Goal: Information Seeking & Learning: Learn about a topic

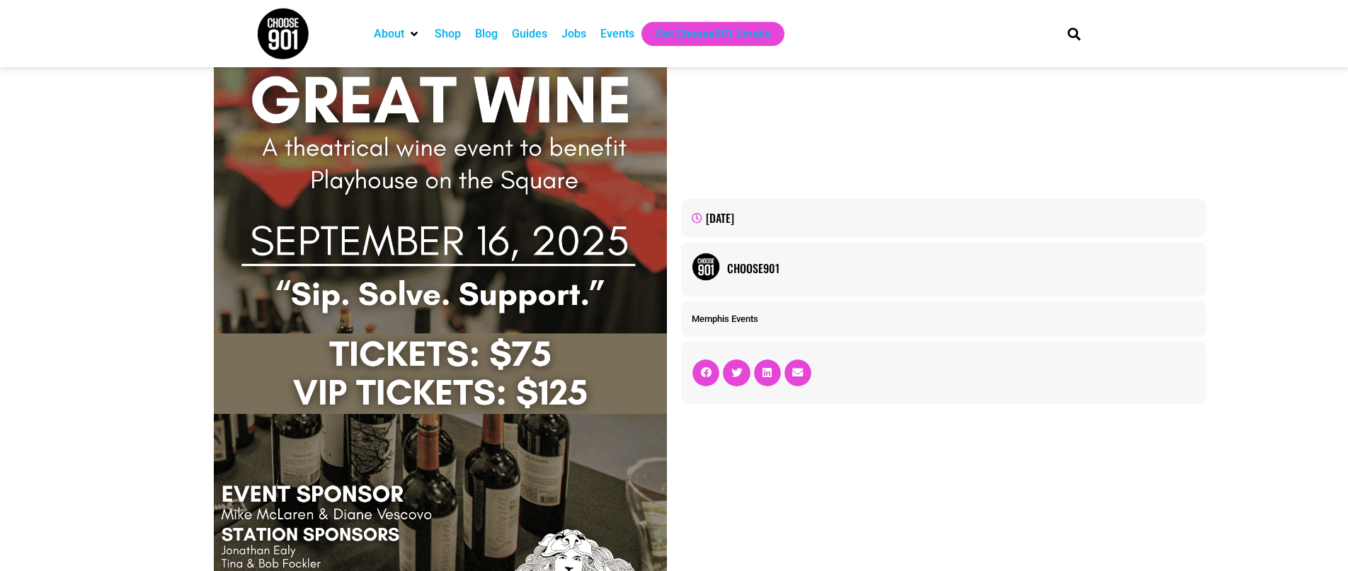
scroll to position [217, 0]
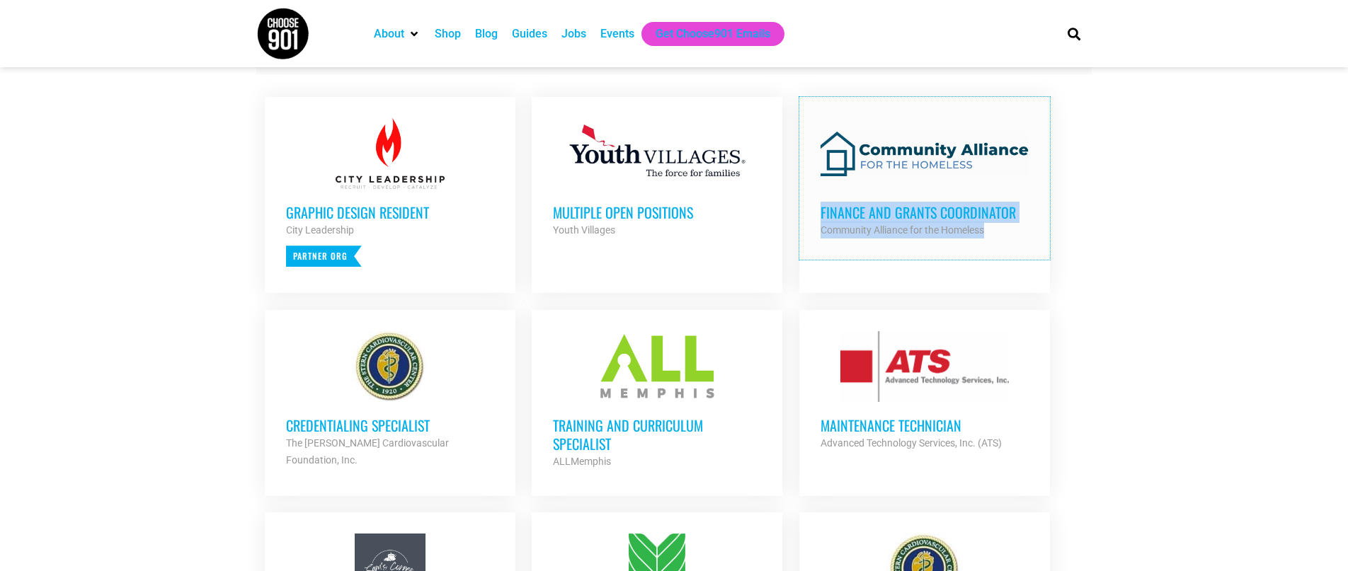
scroll to position [557, 0]
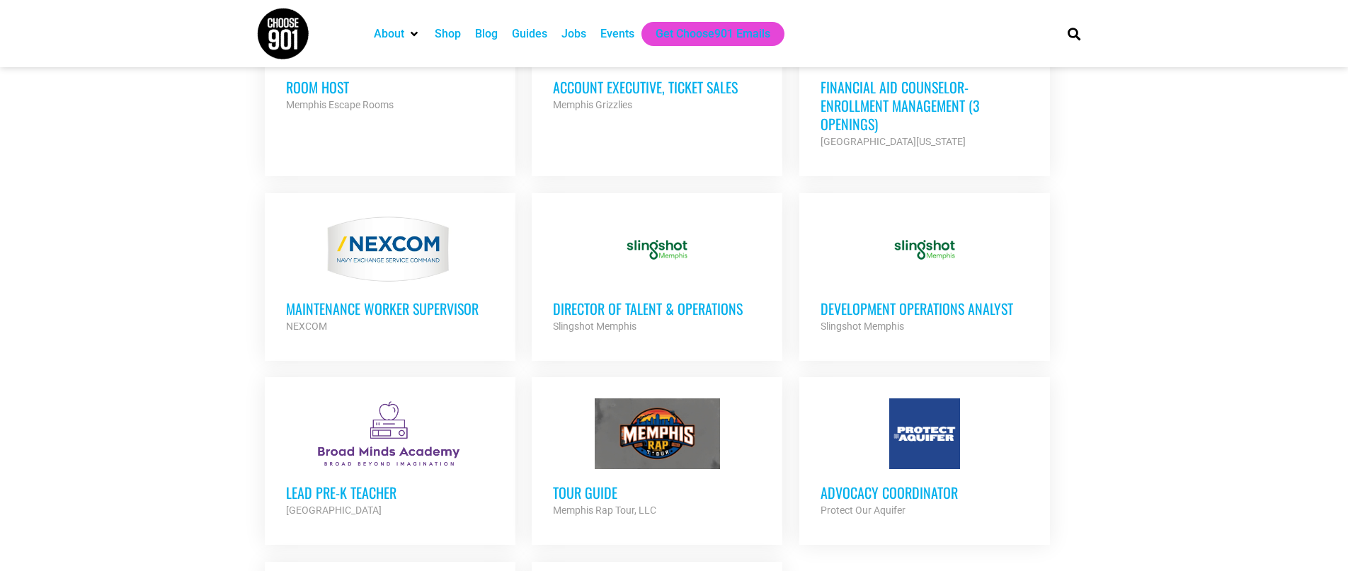
scroll to position [1180, 0]
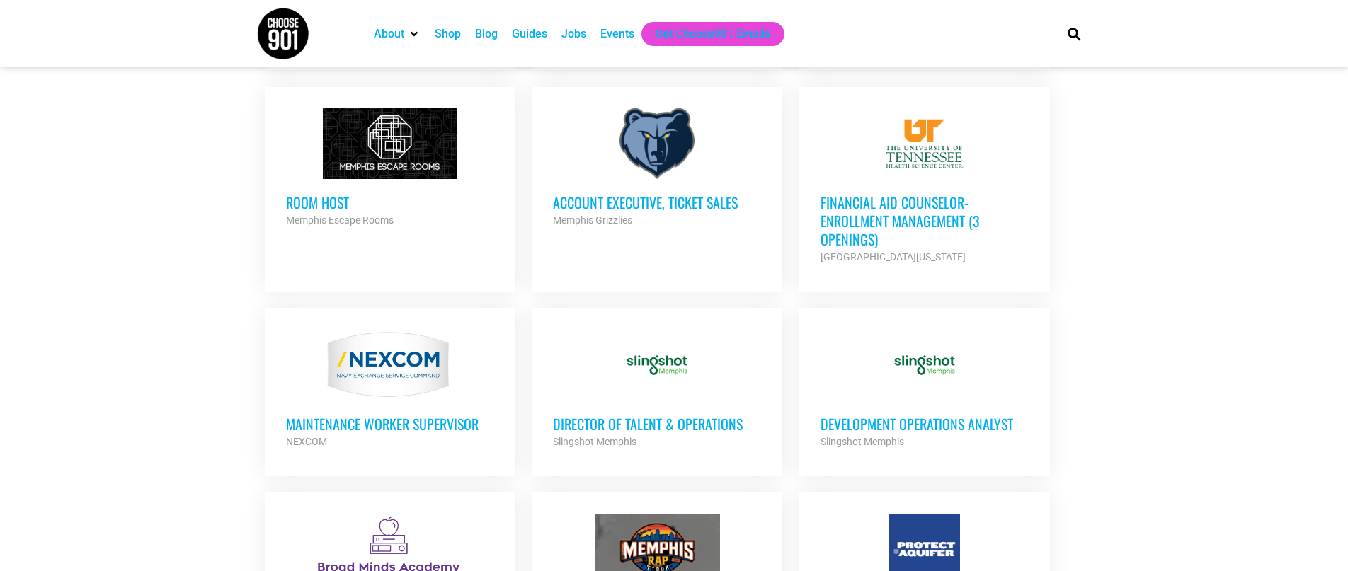
click at [691, 415] on h3 "Director of Talent & Operations" at bounding box center [657, 424] width 208 height 18
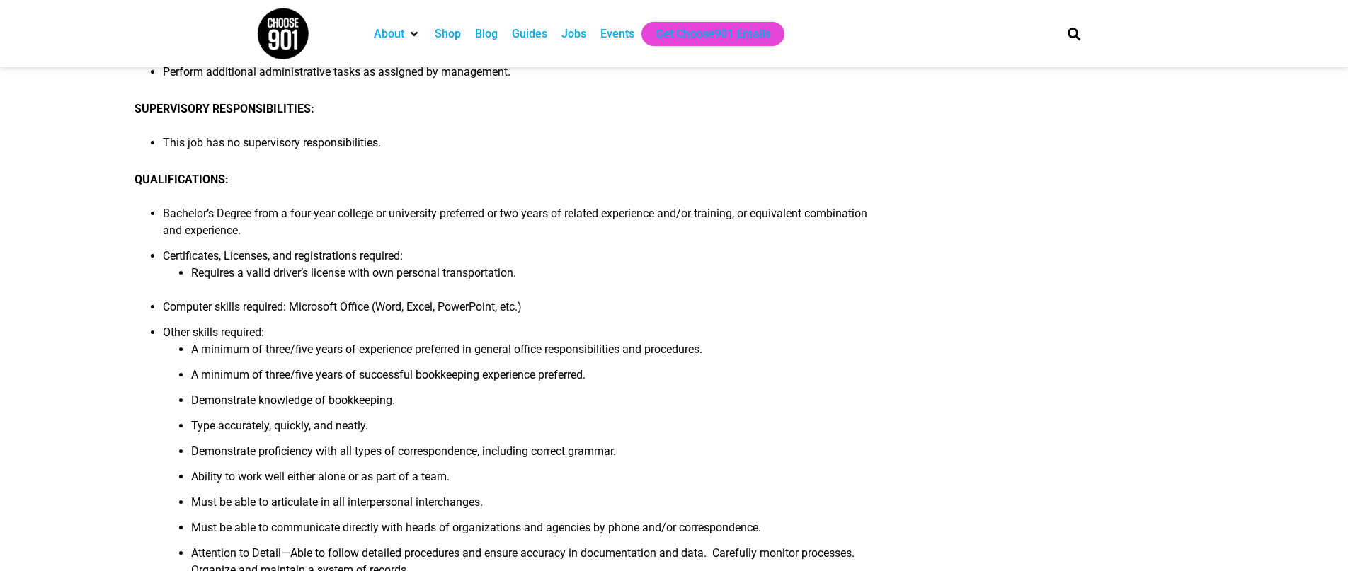
scroll to position [271, 0]
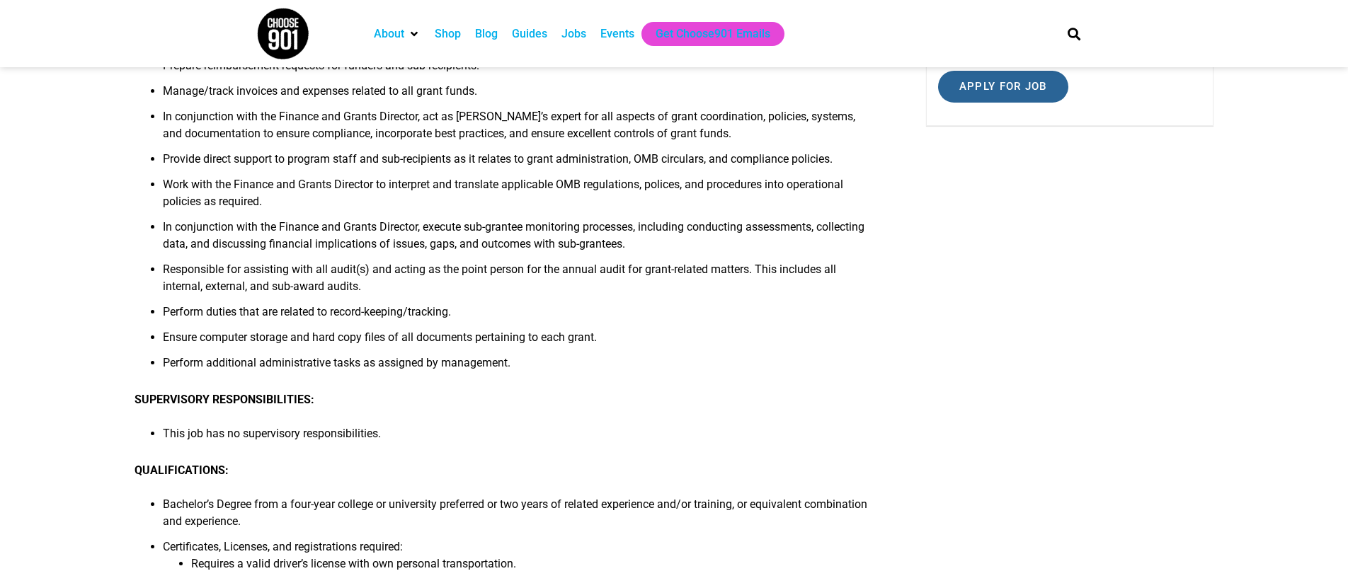
click at [977, 98] on input "Apply for job" at bounding box center [1003, 87] width 130 height 32
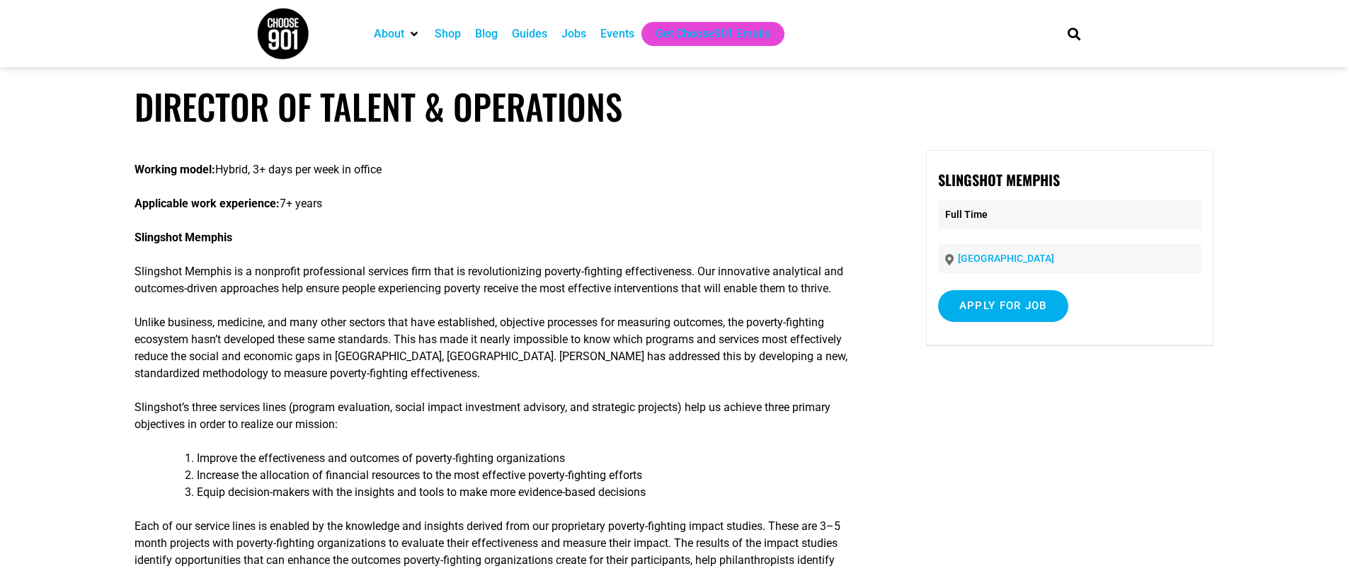
scroll to position [8, 0]
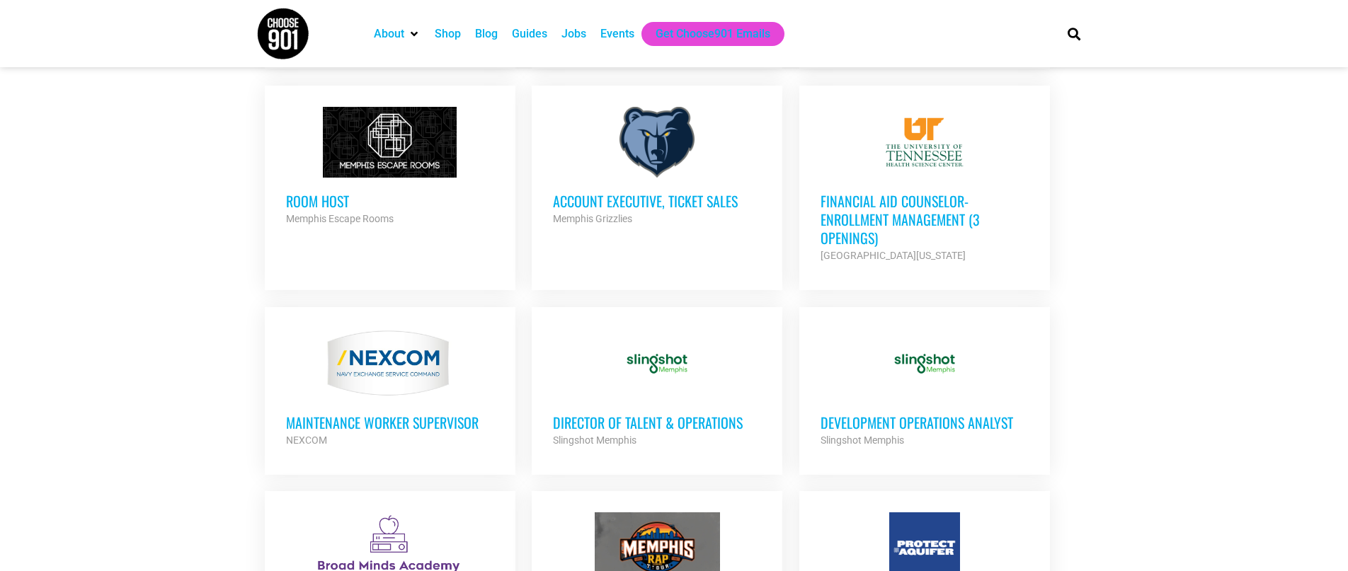
click at [855, 414] on h3 "Development Operations Analyst" at bounding box center [925, 423] width 208 height 18
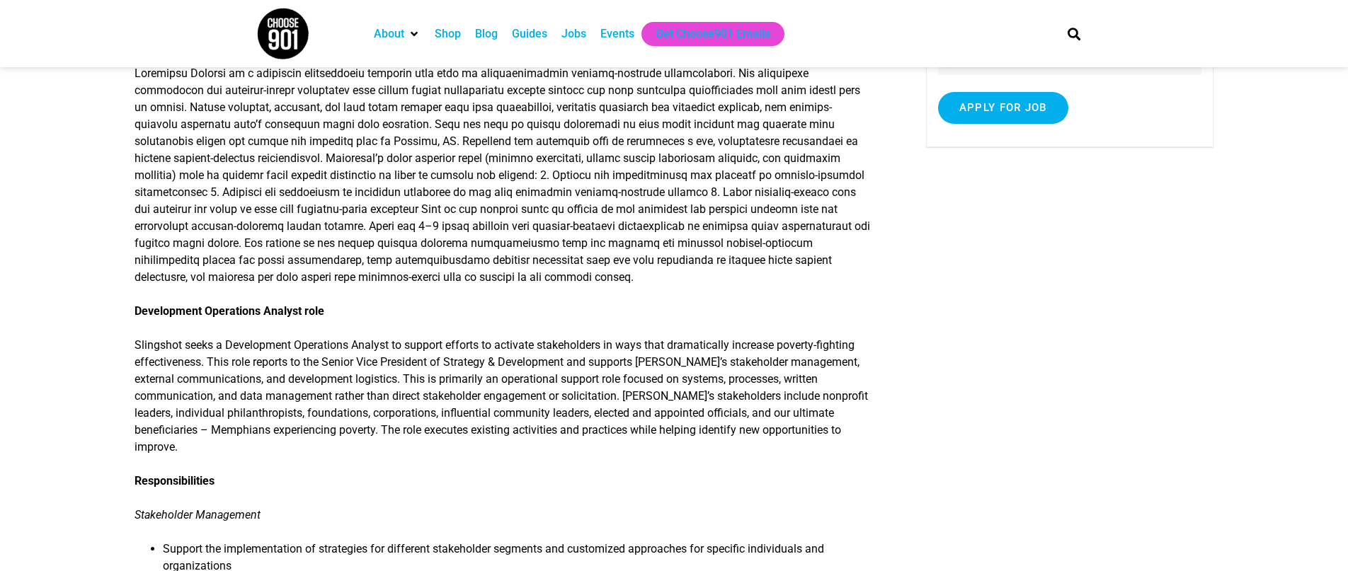
scroll to position [81, 0]
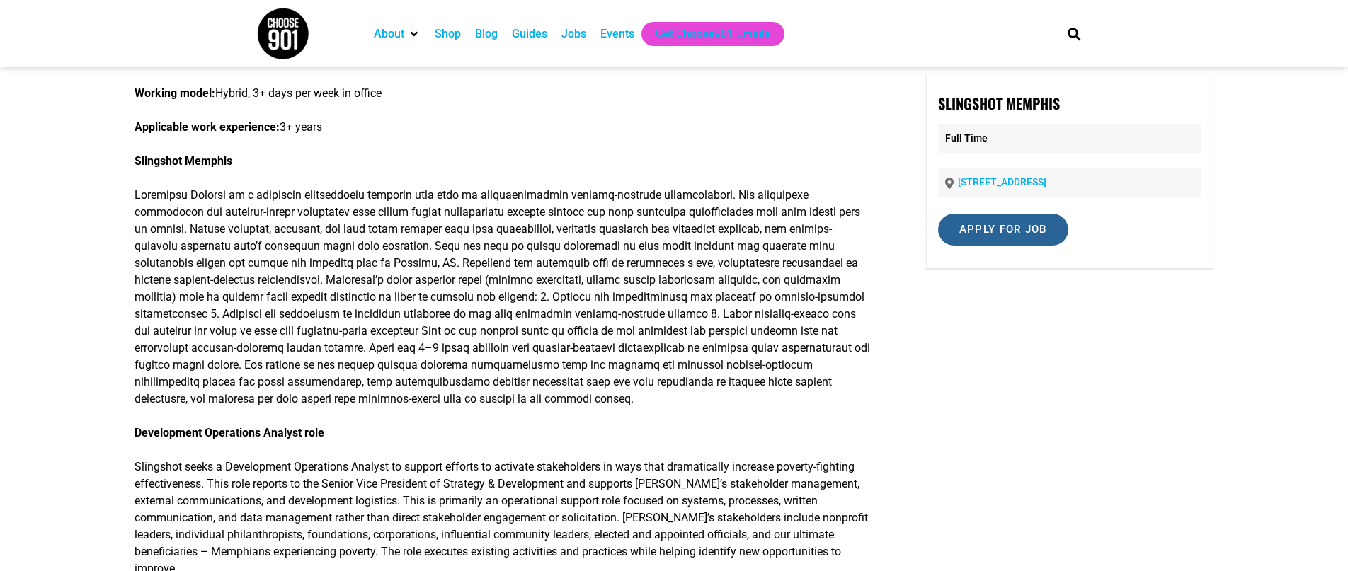
click at [1035, 229] on input "Apply for job" at bounding box center [1003, 230] width 130 height 32
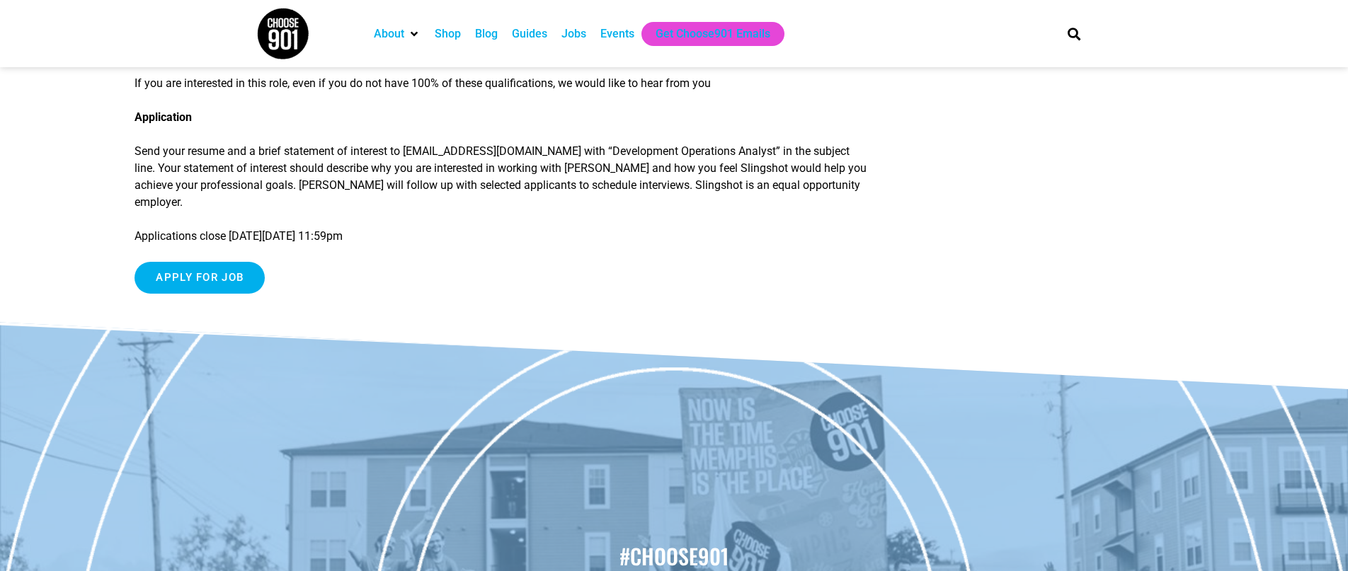
scroll to position [1402, 0]
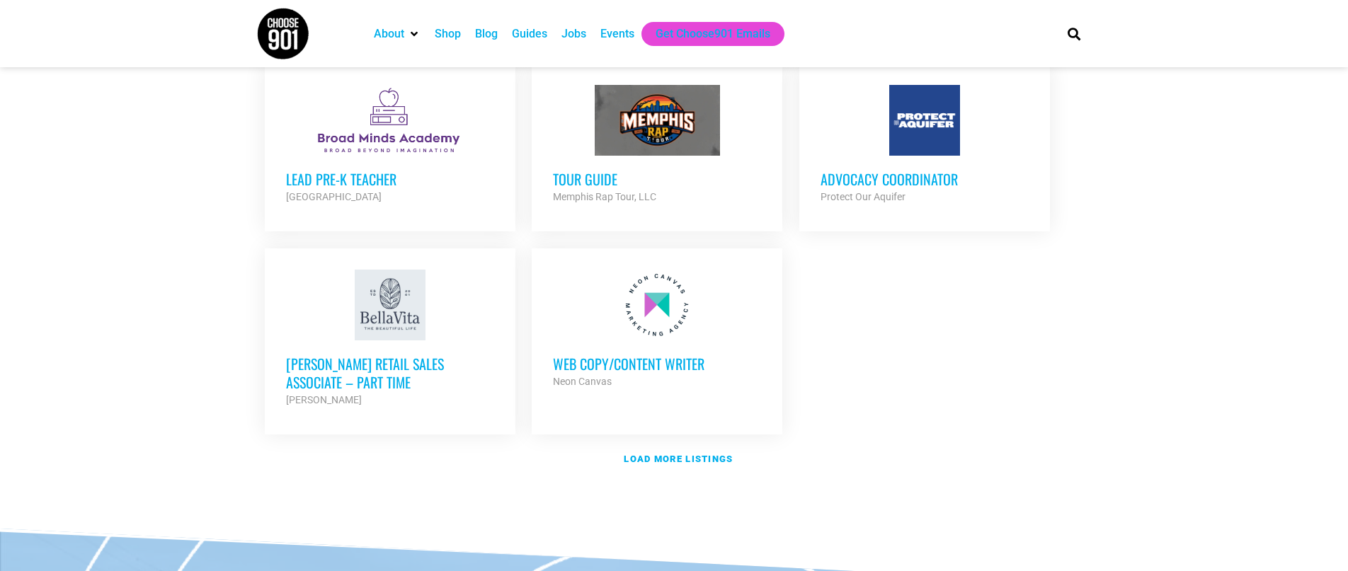
scroll to position [1657, 0]
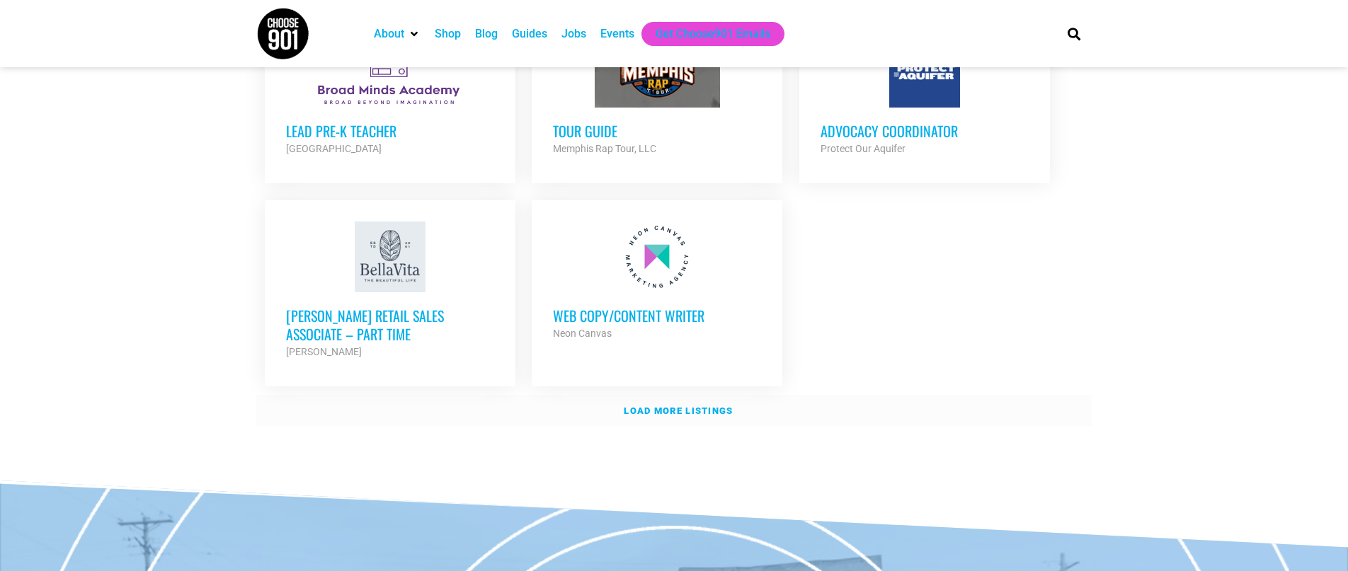
click at [704, 395] on link "Load more listings" at bounding box center [674, 411] width 836 height 33
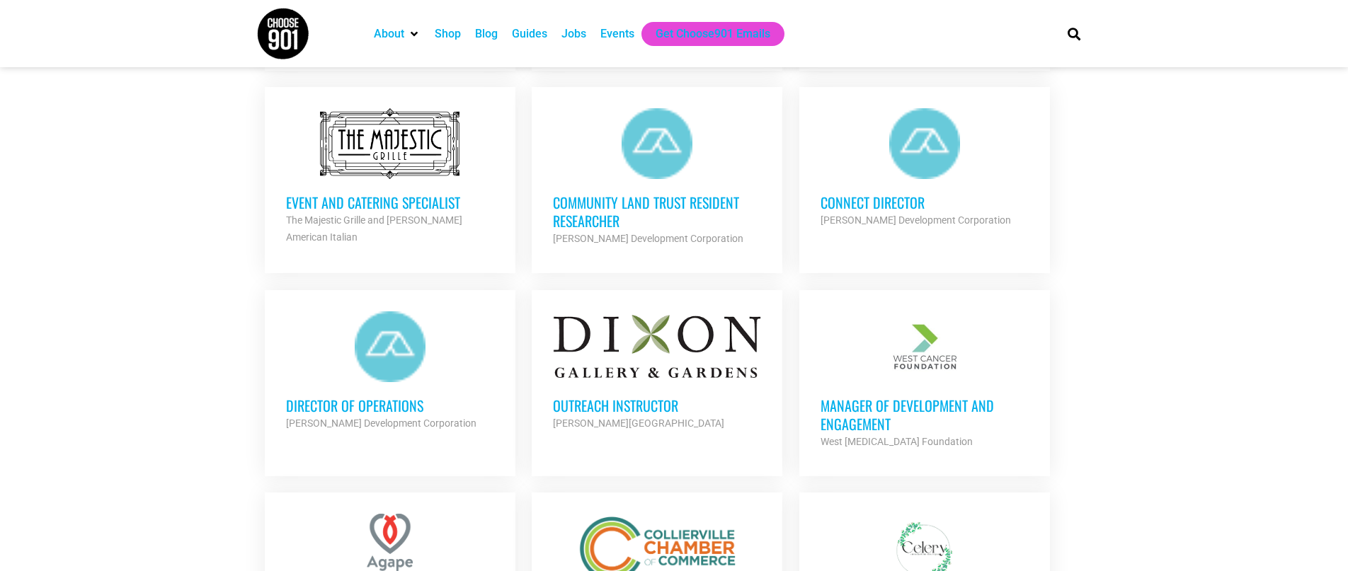
scroll to position [2039, 0]
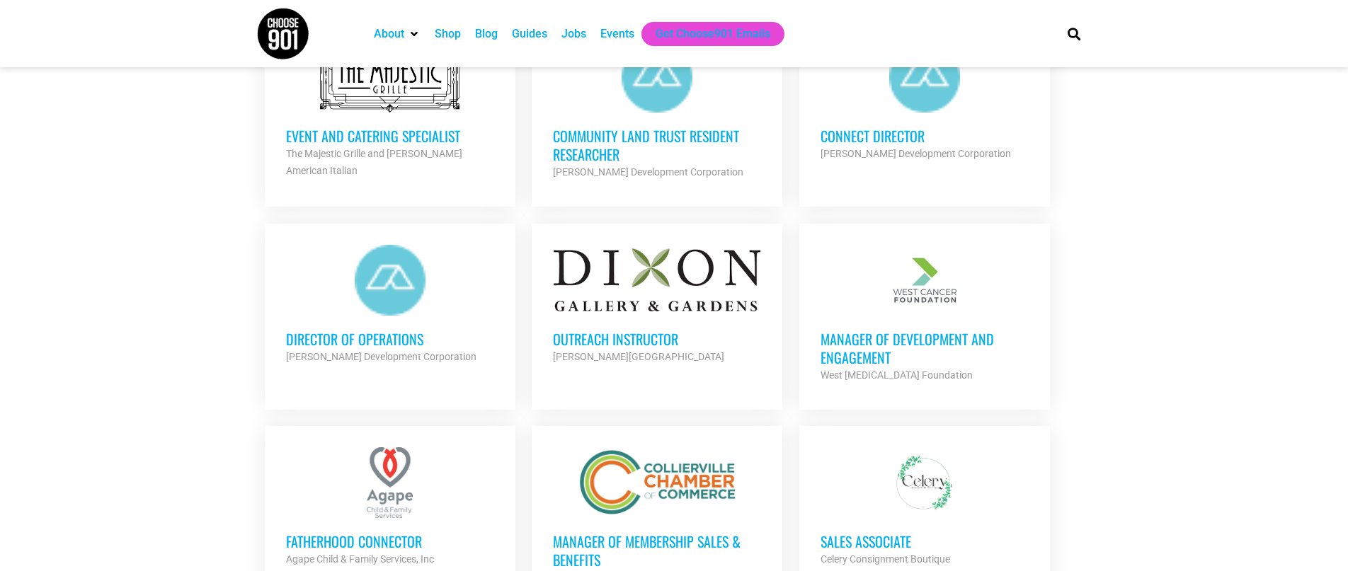
click at [850, 330] on h3 "Manager of Development and Engagement" at bounding box center [925, 348] width 208 height 37
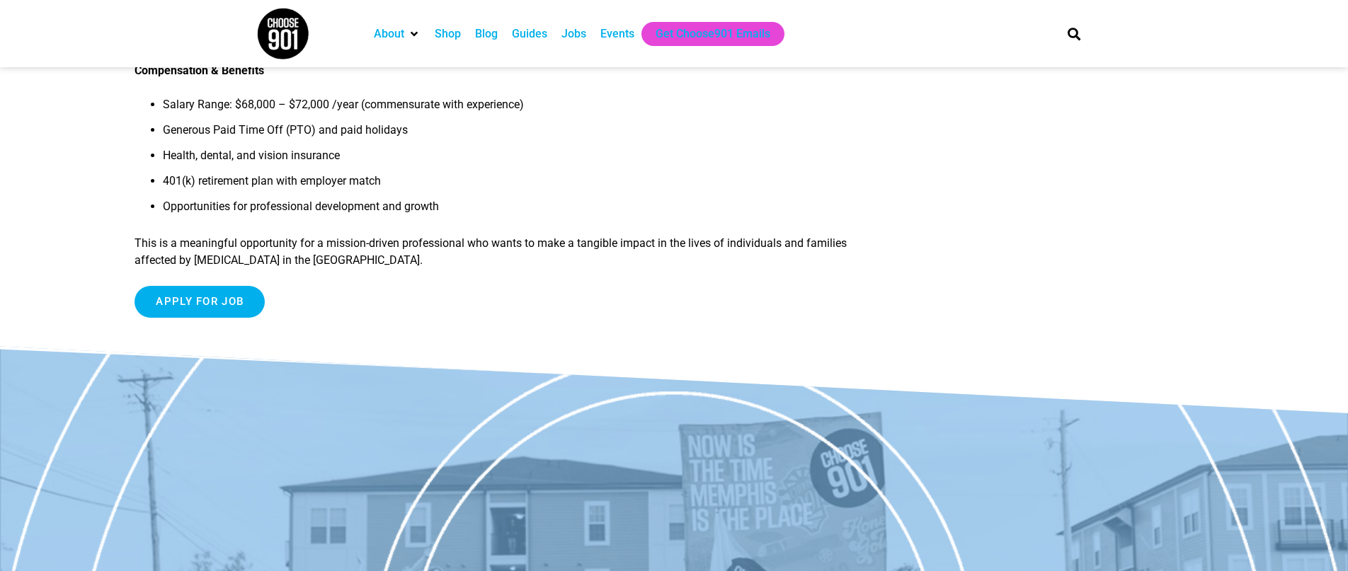
scroll to position [1636, 0]
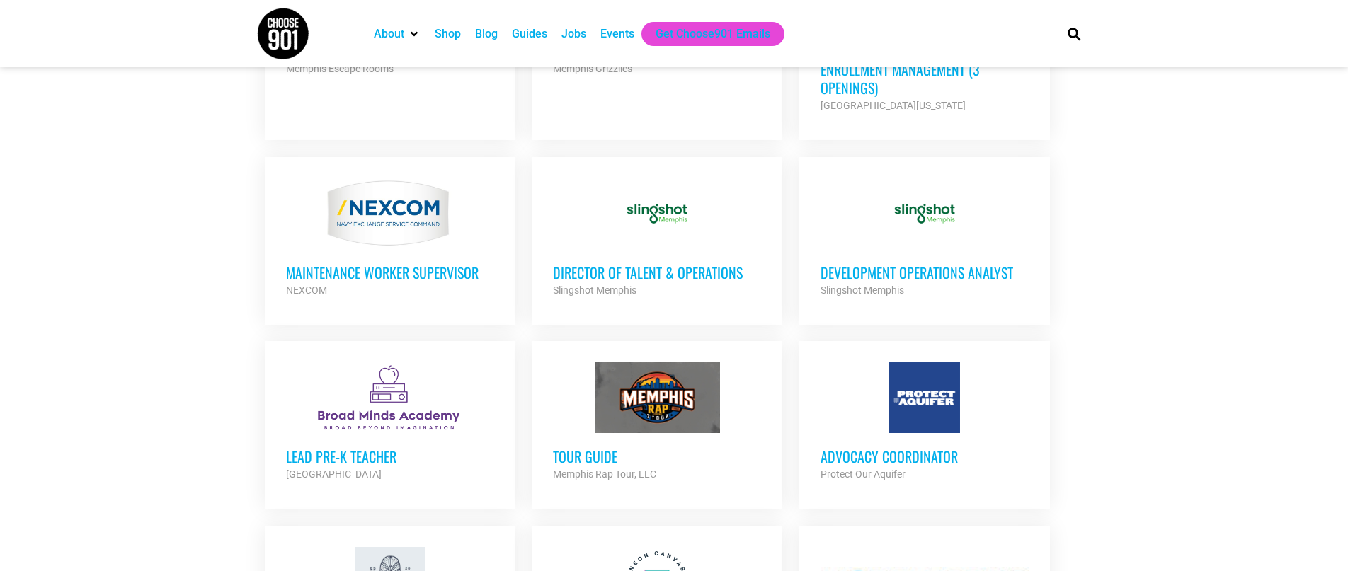
scroll to position [1316, 0]
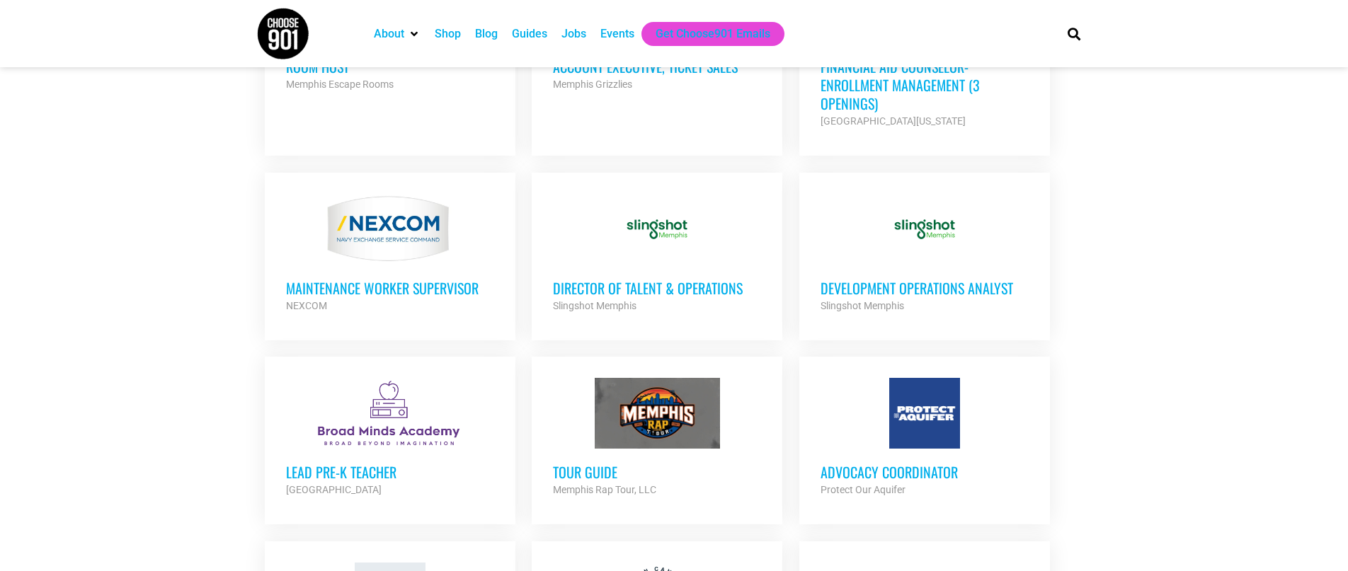
click at [889, 279] on h3 "Development Operations Analyst" at bounding box center [925, 288] width 208 height 18
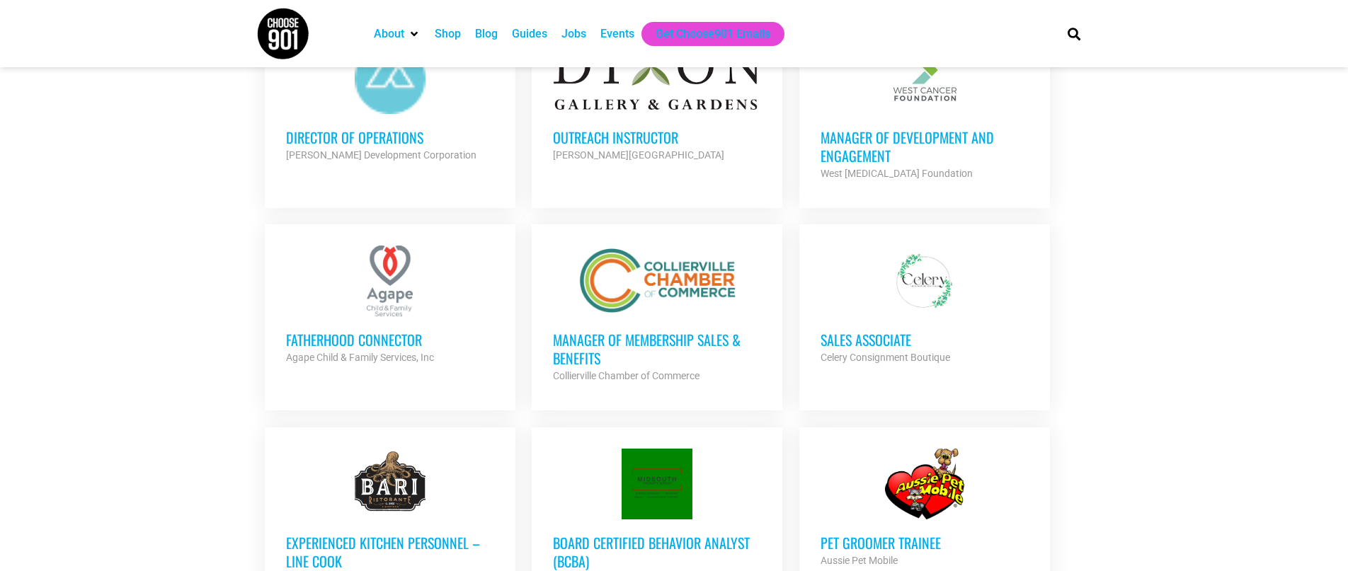
scroll to position [2020, 0]
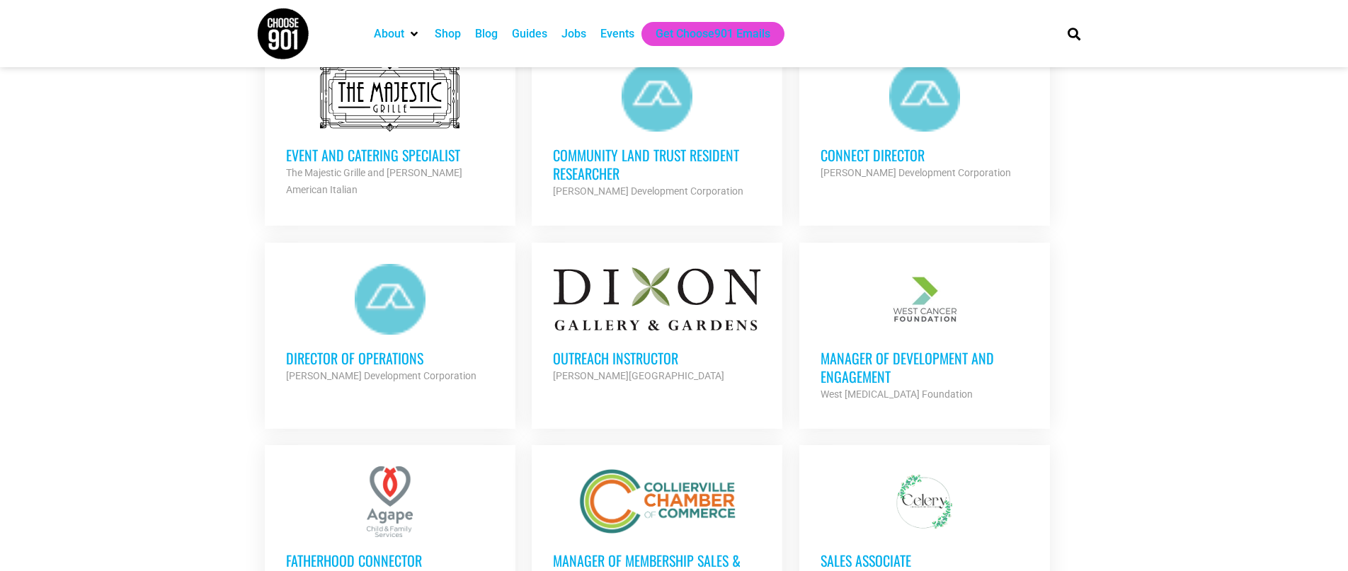
click at [588, 349] on h3 "Outreach Instructor" at bounding box center [657, 358] width 208 height 18
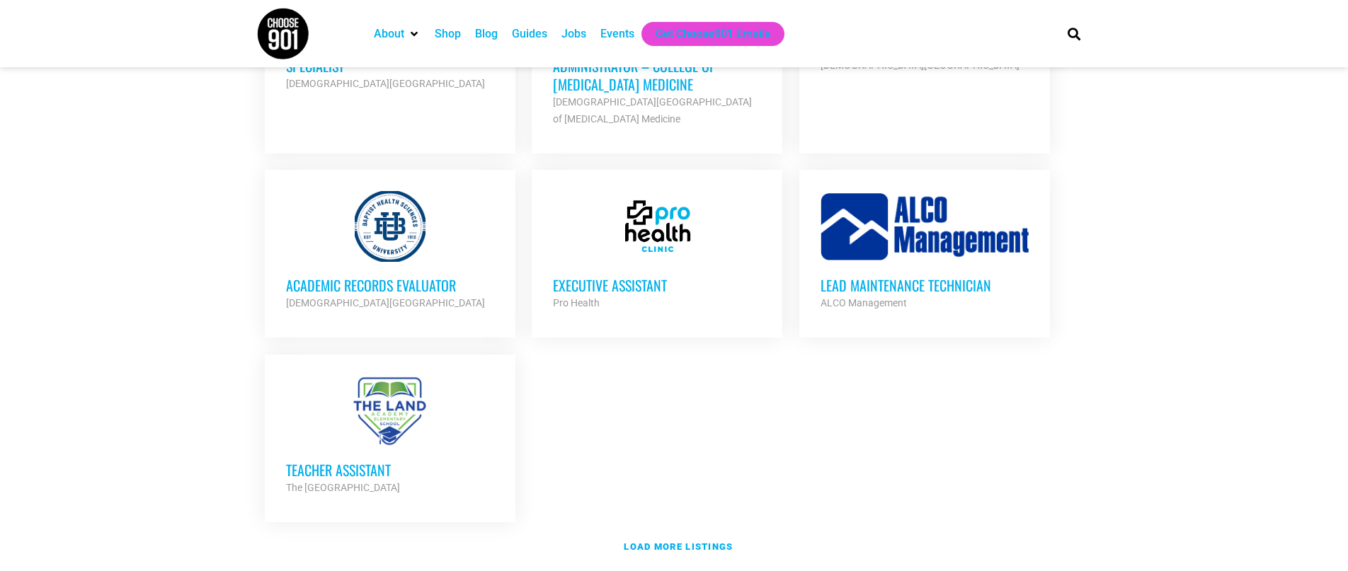
scroll to position [2968, 0]
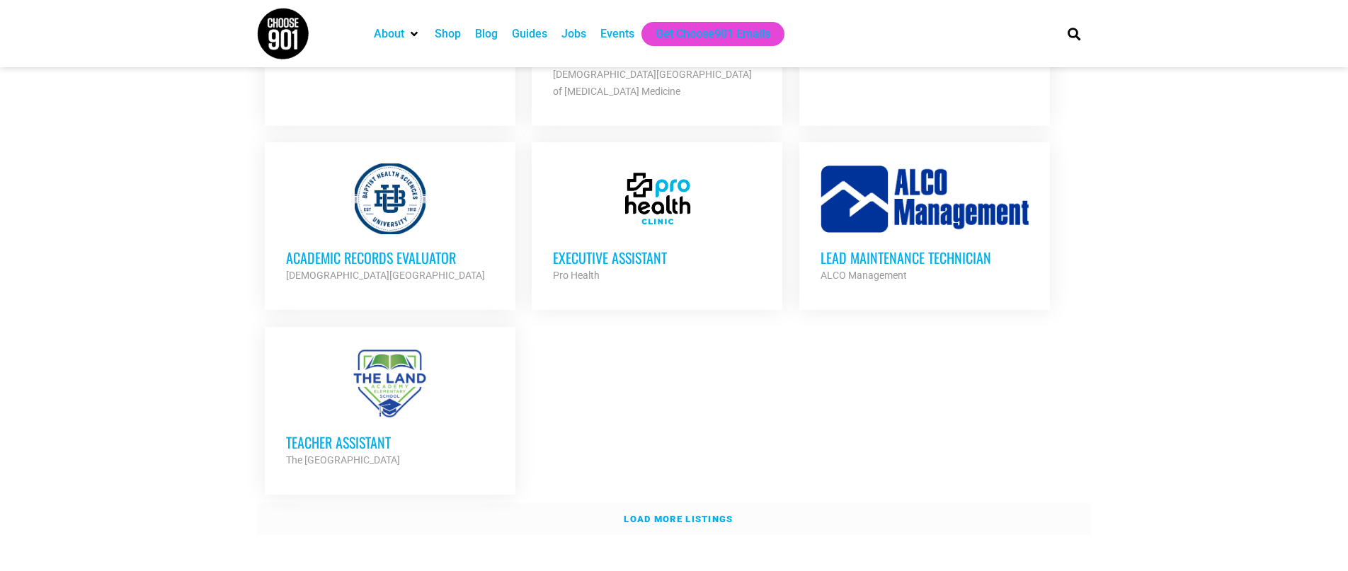
click at [715, 514] on strong "Load more listings" at bounding box center [678, 519] width 109 height 11
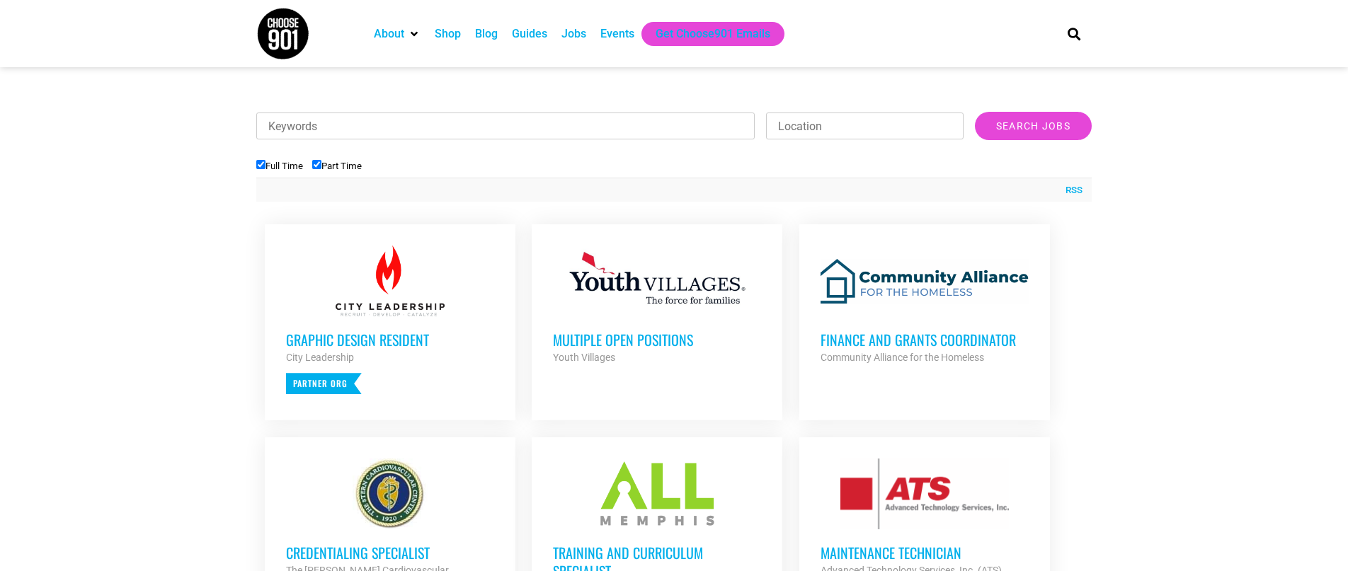
scroll to position [423, 0]
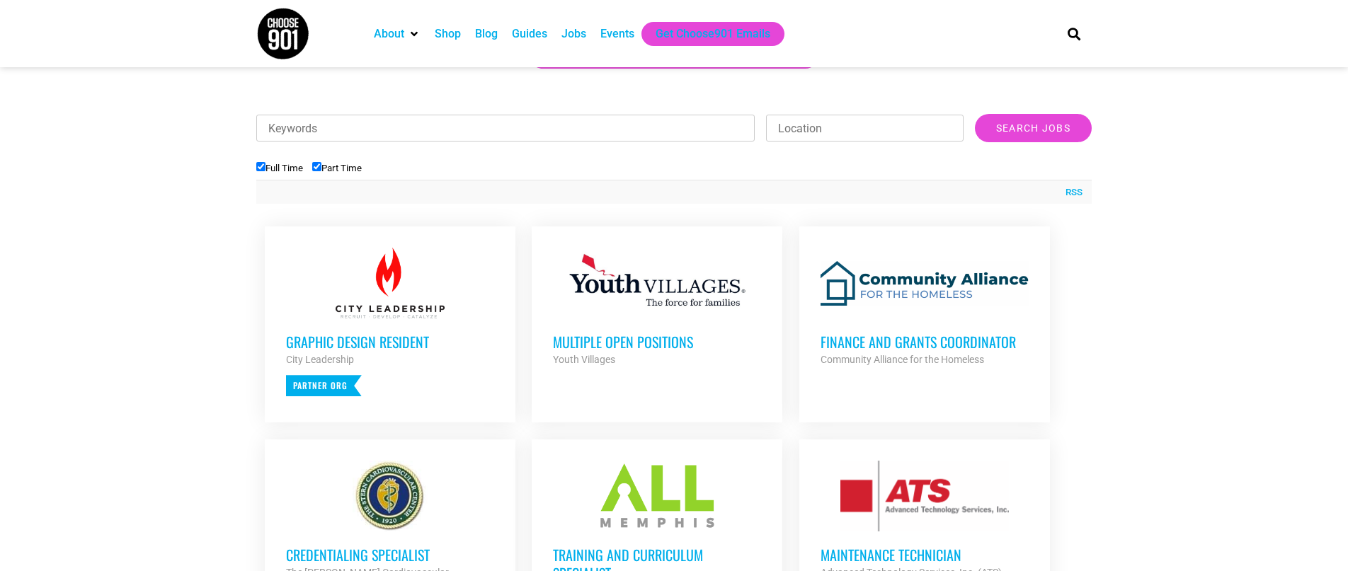
click at [882, 342] on h3 "Finance and Grants Coordinator" at bounding box center [925, 342] width 208 height 18
